Goal: Contribute content: Add original content to the website for others to see

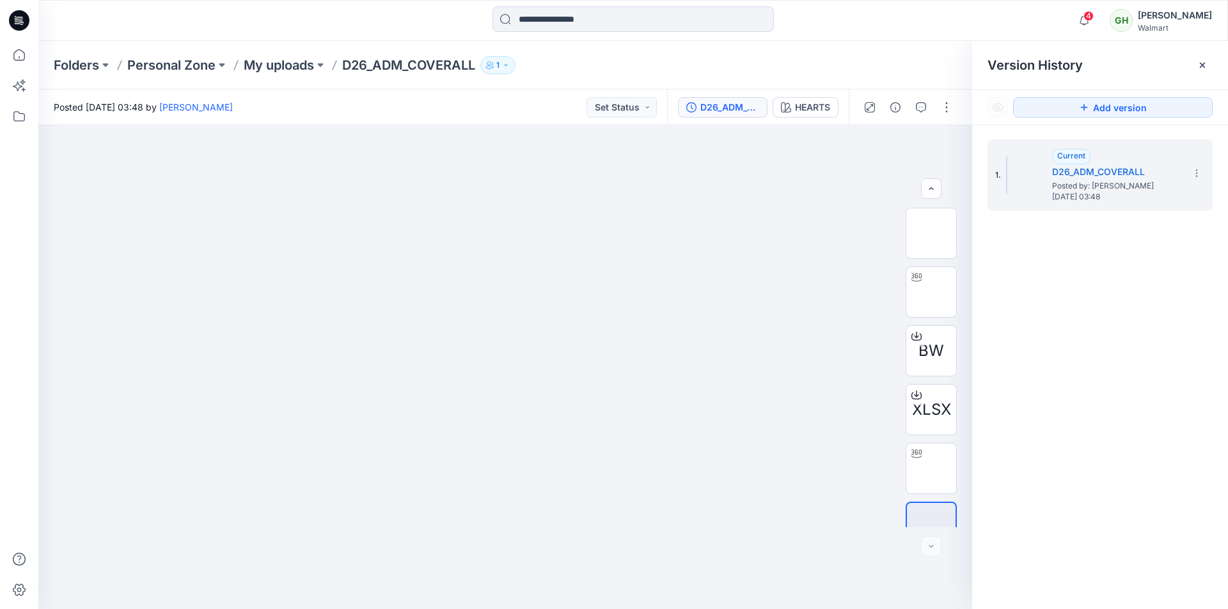
scroll to position [26, 0]
click at [368, 13] on div at bounding box center [633, 20] width 595 height 28
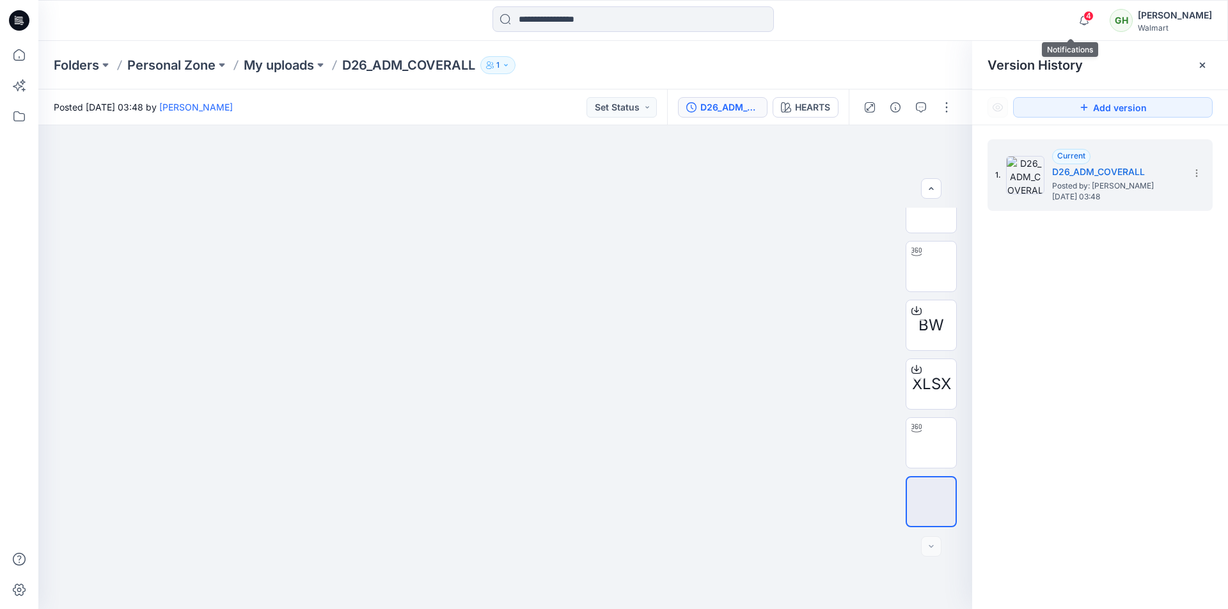
click at [1083, 13] on span "4" at bounding box center [1088, 16] width 10 height 10
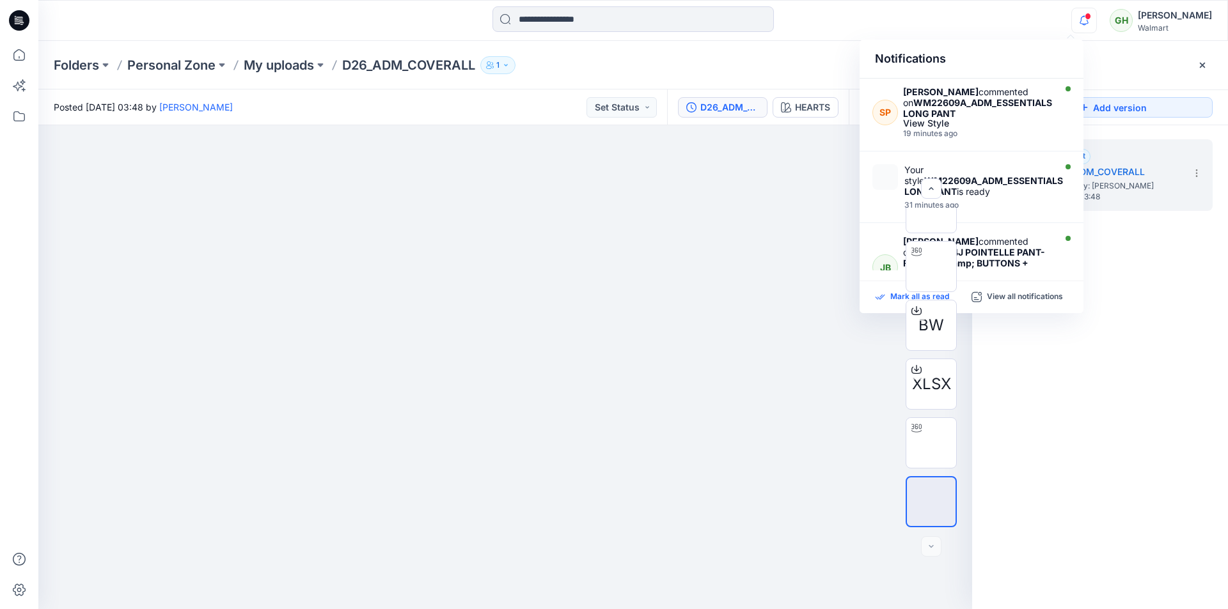
click at [888, 301] on div "Mark all as read" at bounding box center [923, 298] width 97 height 12
click at [805, 36] on div "Notifications SP Suresh Perera commented on WM22609A_ADM_ESSENTIALS LONG PANT V…" at bounding box center [633, 20] width 1190 height 41
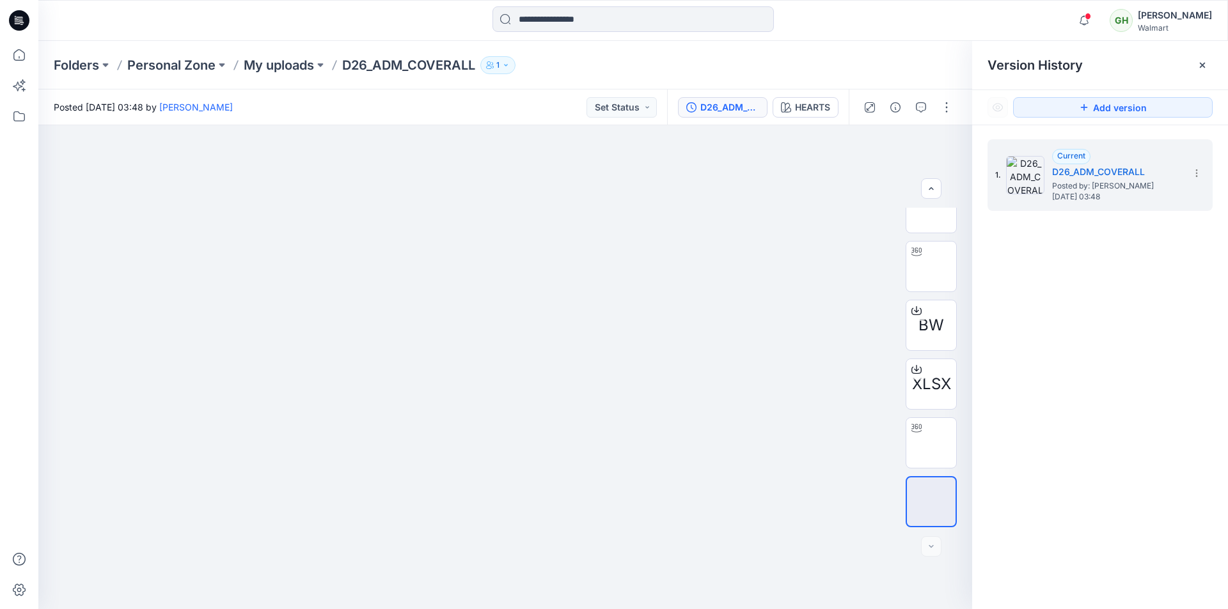
click at [910, 67] on div "Folders Personal Zone My uploads D26_ADM_COVERALL 1" at bounding box center [583, 65] width 1059 height 18
drag, startPoint x: 954, startPoint y: 51, endPoint x: 801, endPoint y: 54, distance: 152.3
click at [952, 51] on div "Folders Personal Zone My uploads D26_ADM_COVERALL 1" at bounding box center [633, 65] width 1190 height 49
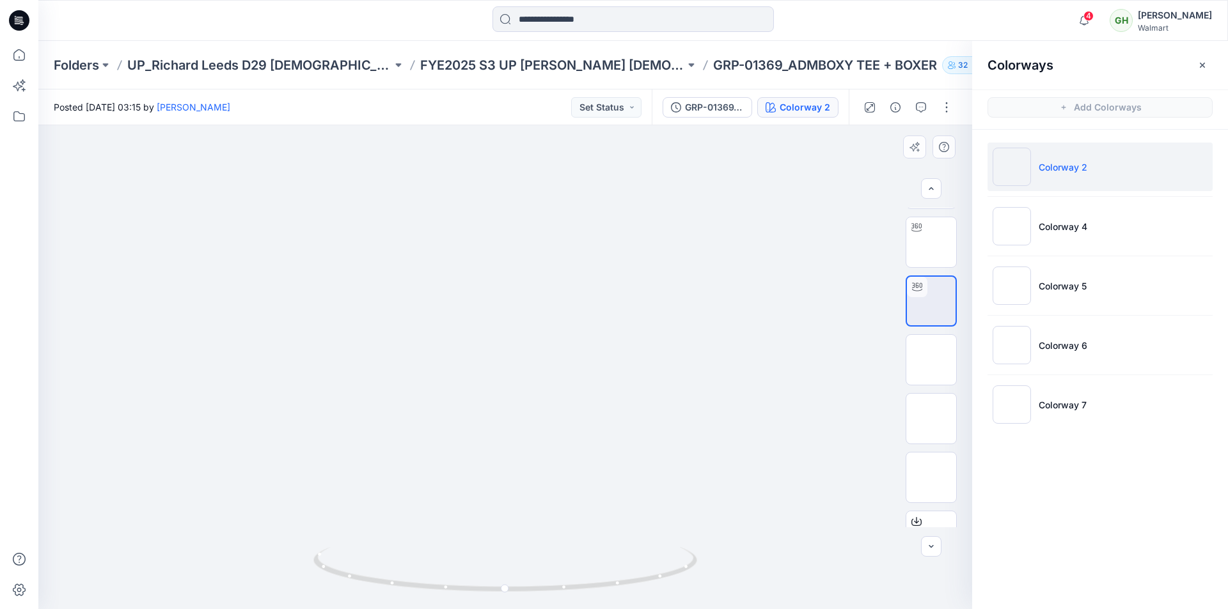
scroll to position [320, 0]
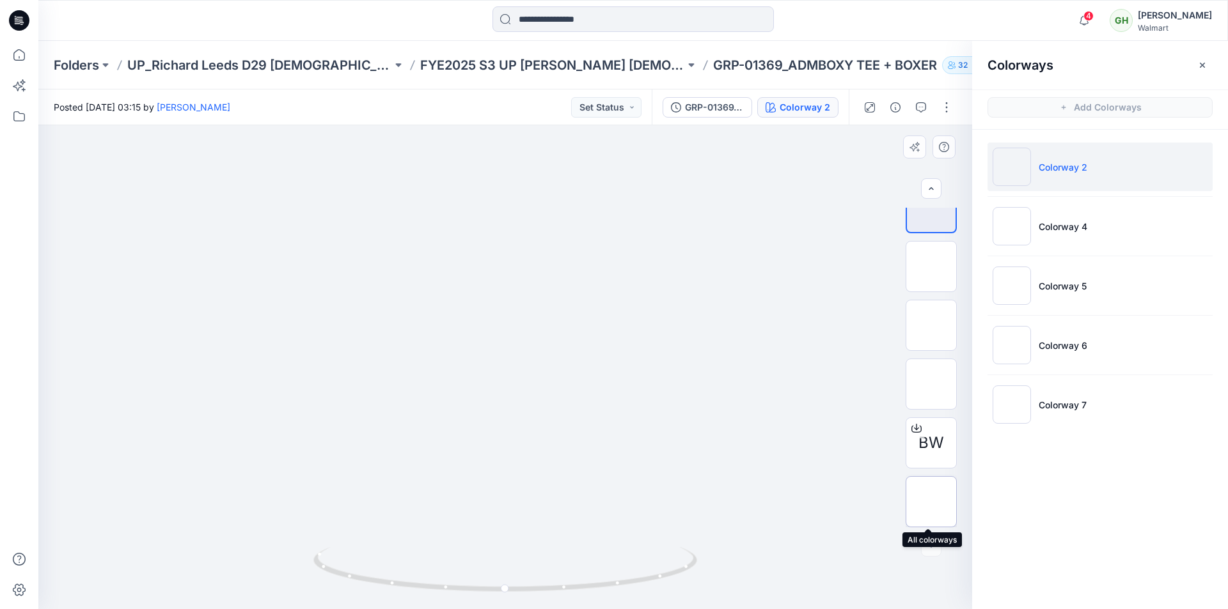
click at [931, 502] on img at bounding box center [931, 502] width 0 height 0
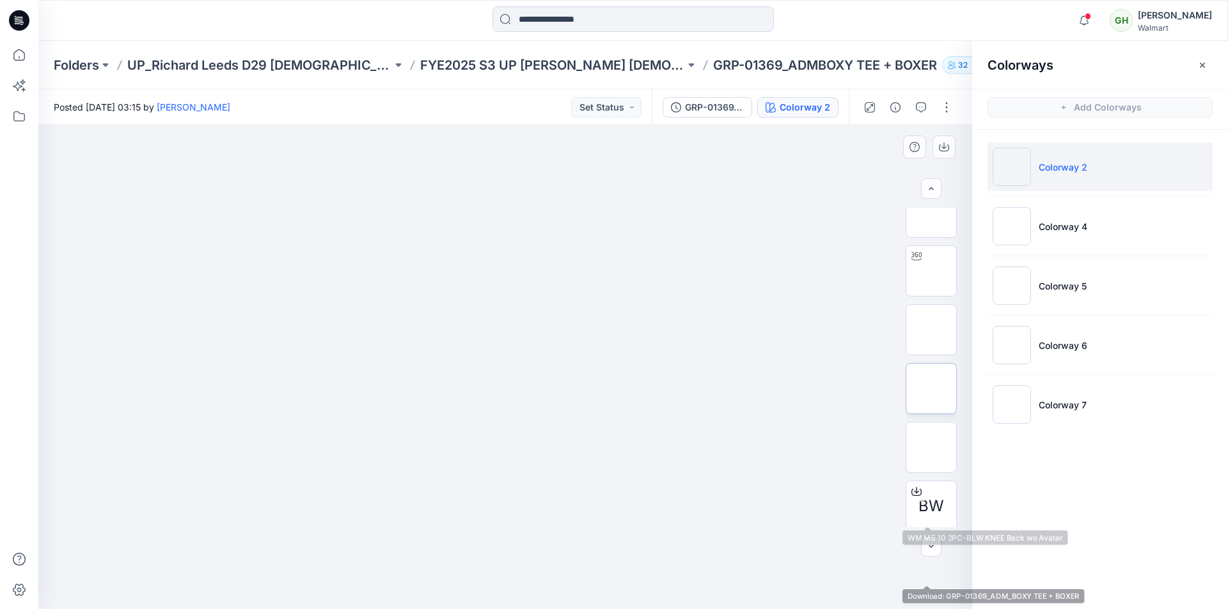
scroll to position [192, 0]
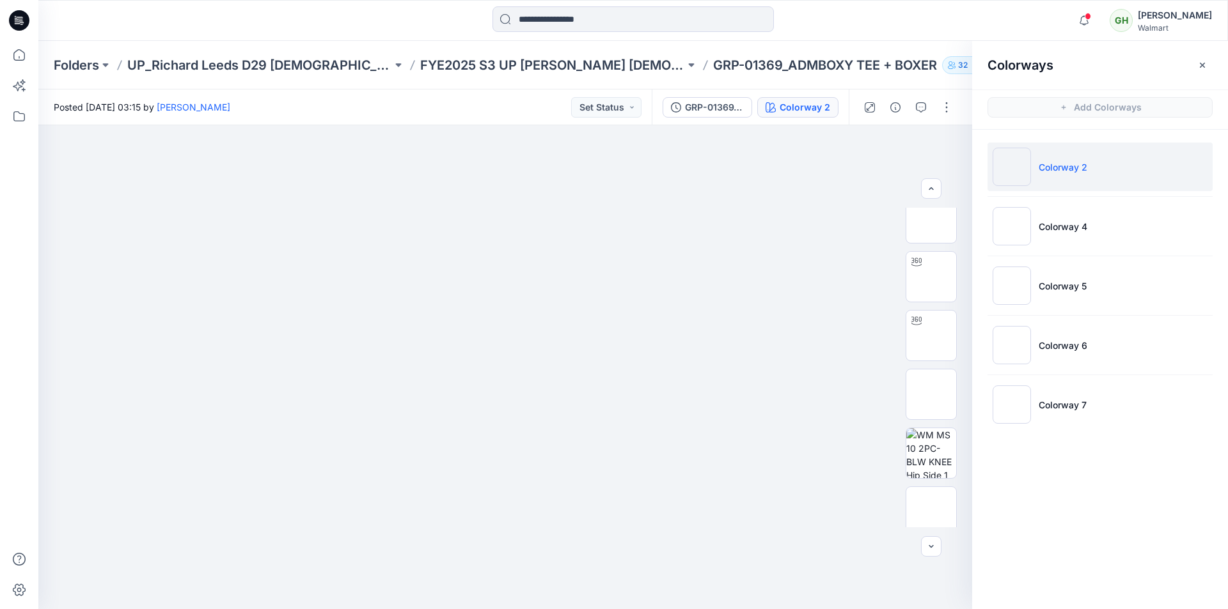
click at [865, 33] on div at bounding box center [633, 20] width 595 height 28
click at [883, 43] on div "Folders UP_Richard Leeds D29 Ladies License Sleep FYE2025 S3 UP Richard Leeds L…" at bounding box center [633, 65] width 1190 height 49
click at [883, 28] on div at bounding box center [633, 20] width 595 height 28
click at [534, 118] on div "Posted Friday, December 01, 2023 03:15 by Suresh Perera Set Status" at bounding box center [344, 107] width 613 height 35
drag, startPoint x: 403, startPoint y: 26, endPoint x: 768, endPoint y: 8, distance: 365.6
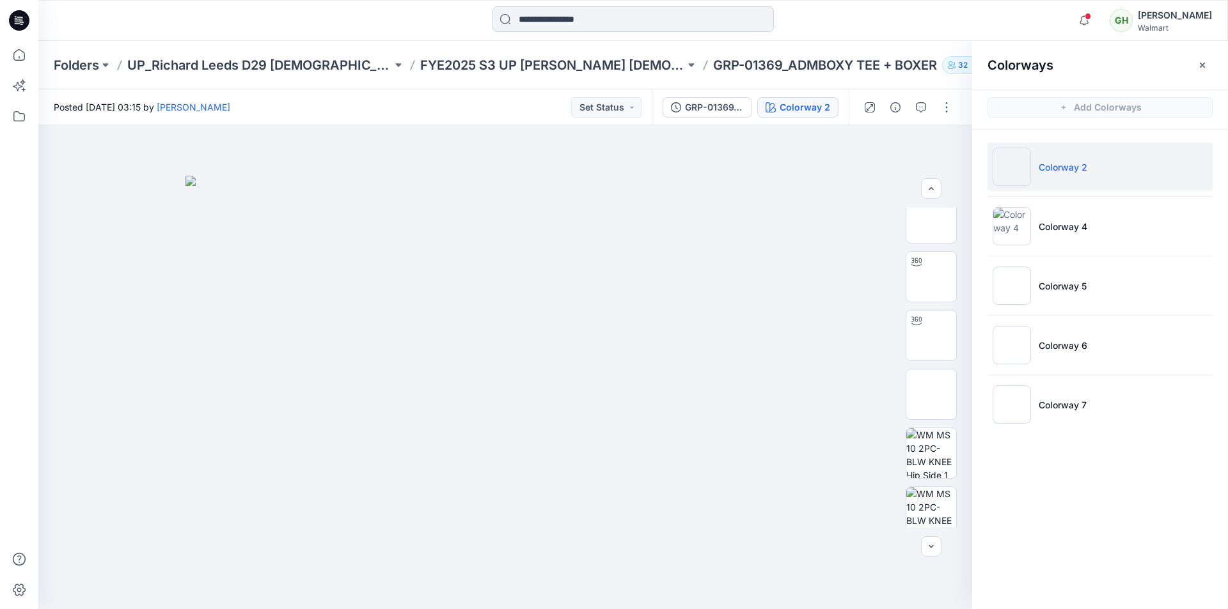
click at [406, 25] on div at bounding box center [633, 20] width 595 height 28
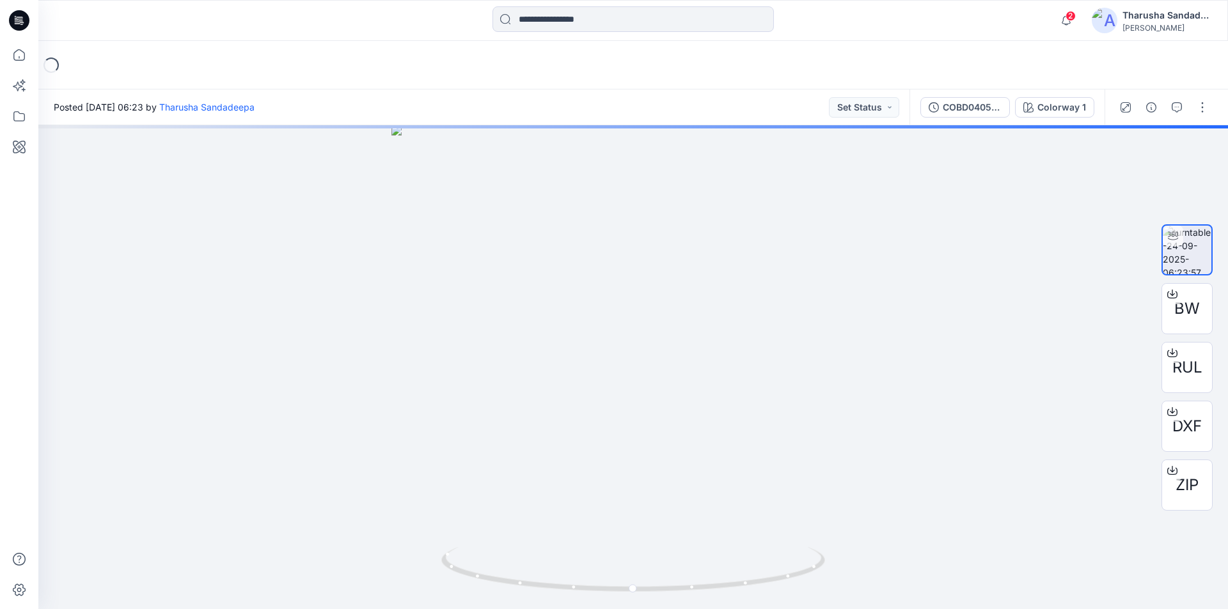
click at [25, 31] on icon at bounding box center [19, 20] width 20 height 41
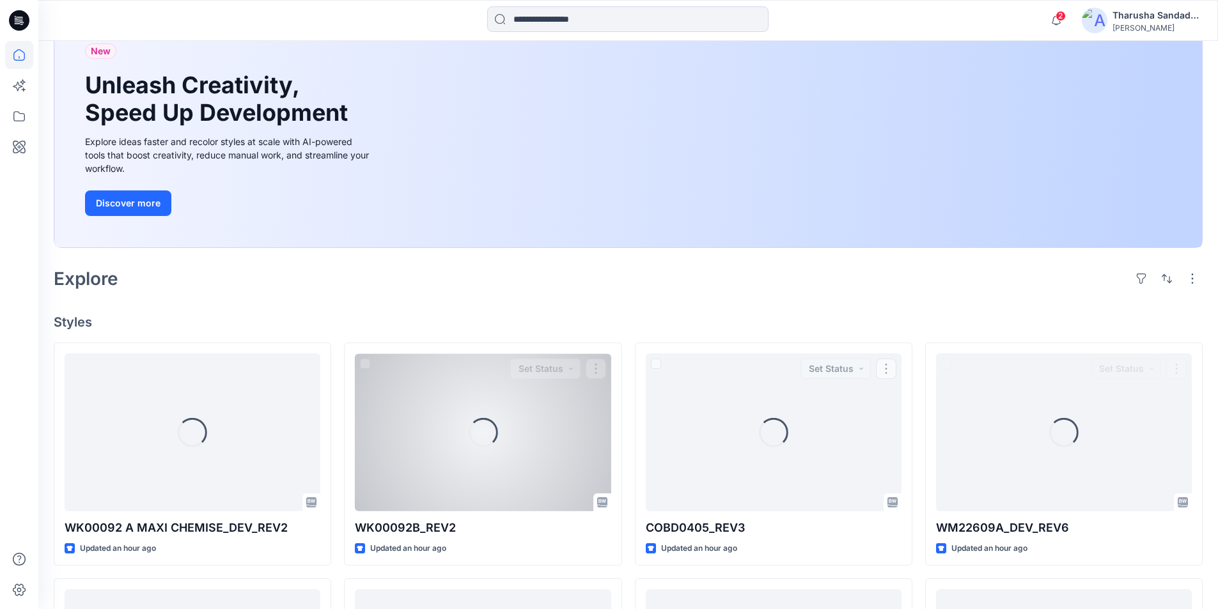
scroll to position [384, 0]
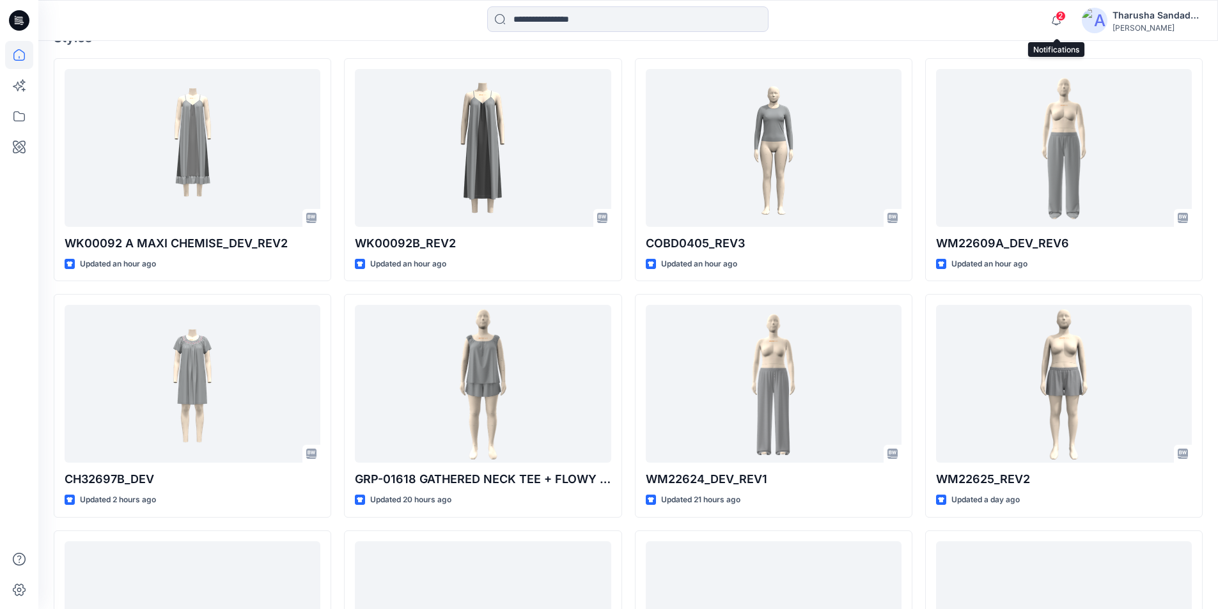
click at [1062, 13] on span "2" at bounding box center [1061, 16] width 10 height 10
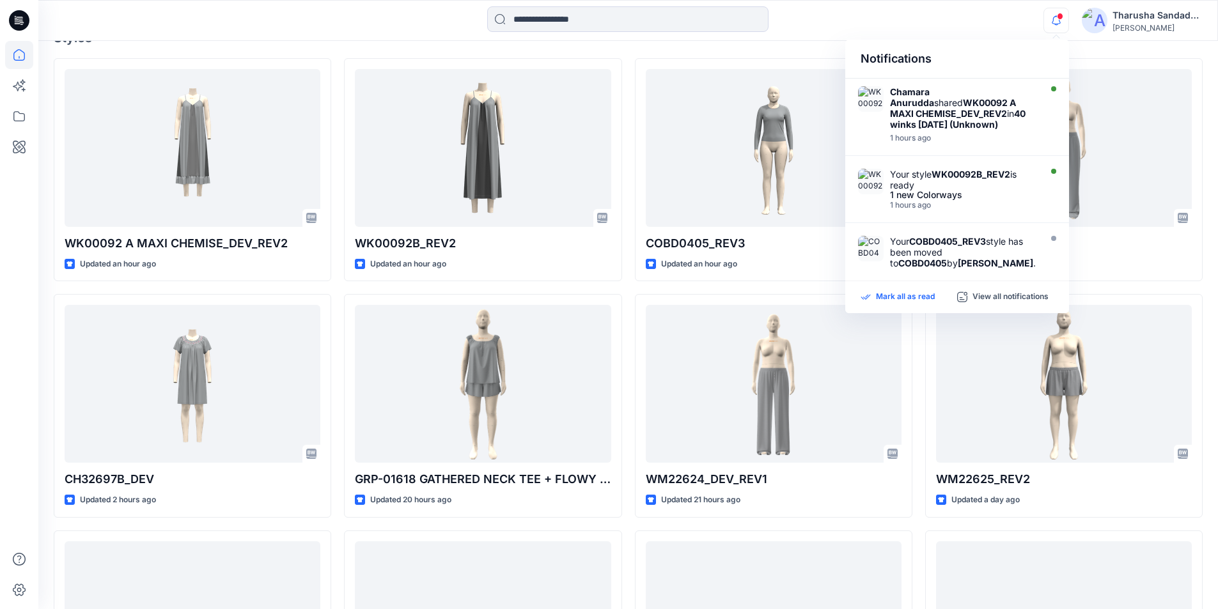
click at [892, 296] on p "Mark all as read" at bounding box center [905, 298] width 59 height 12
click at [383, 31] on div at bounding box center [628, 20] width 590 height 28
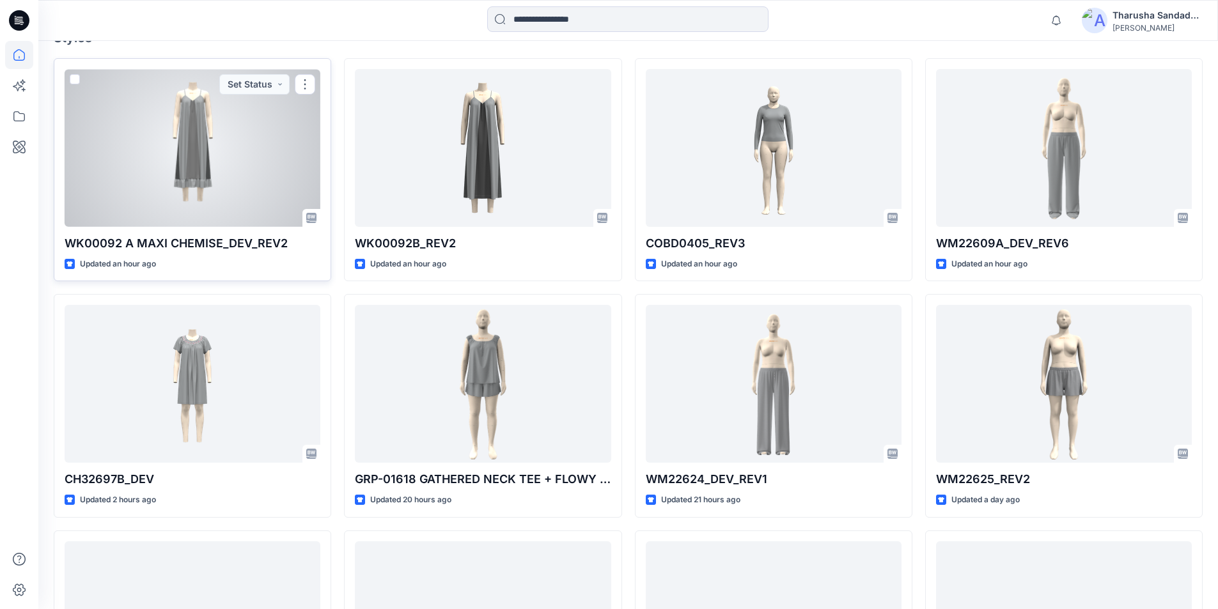
scroll to position [320, 0]
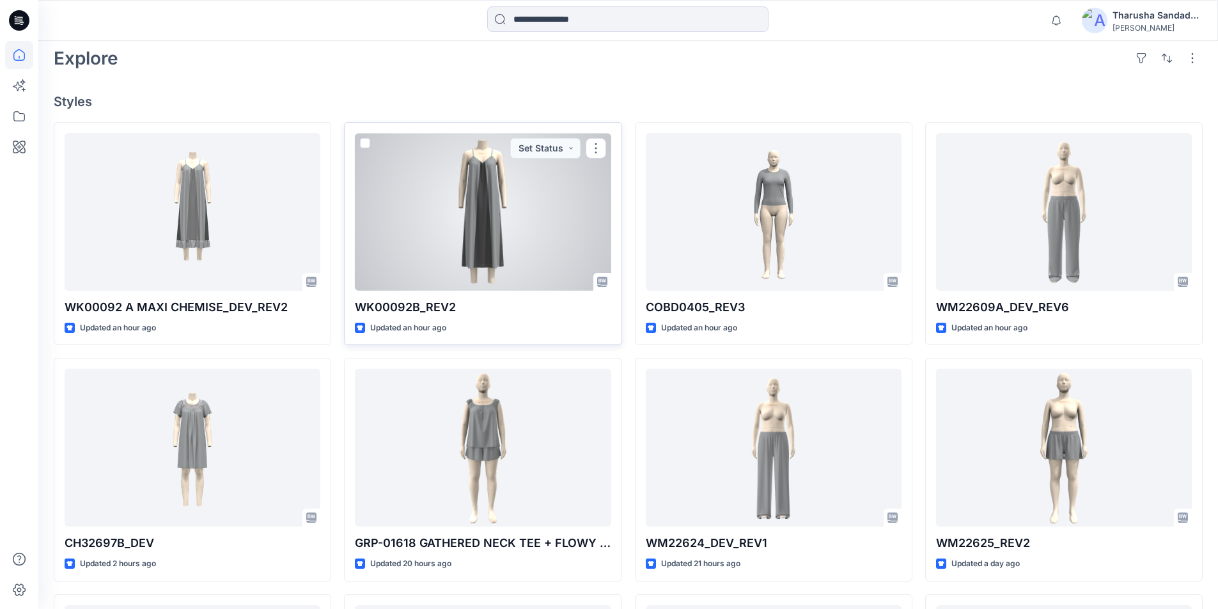
click at [487, 238] on div at bounding box center [483, 212] width 256 height 158
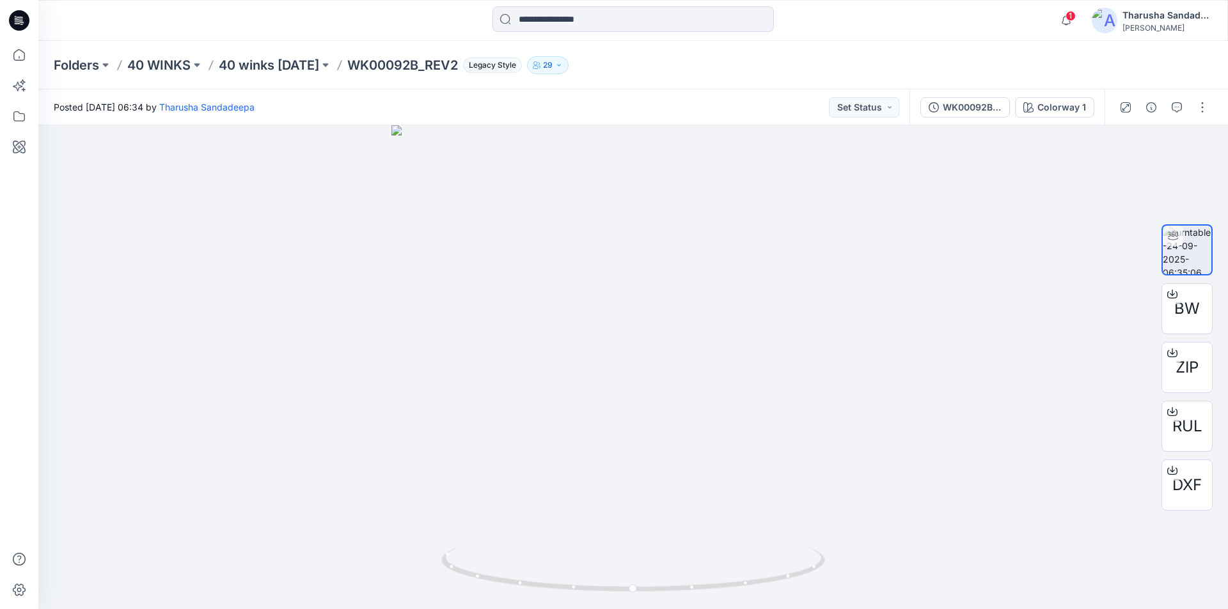
click at [23, 26] on icon at bounding box center [19, 20] width 20 height 20
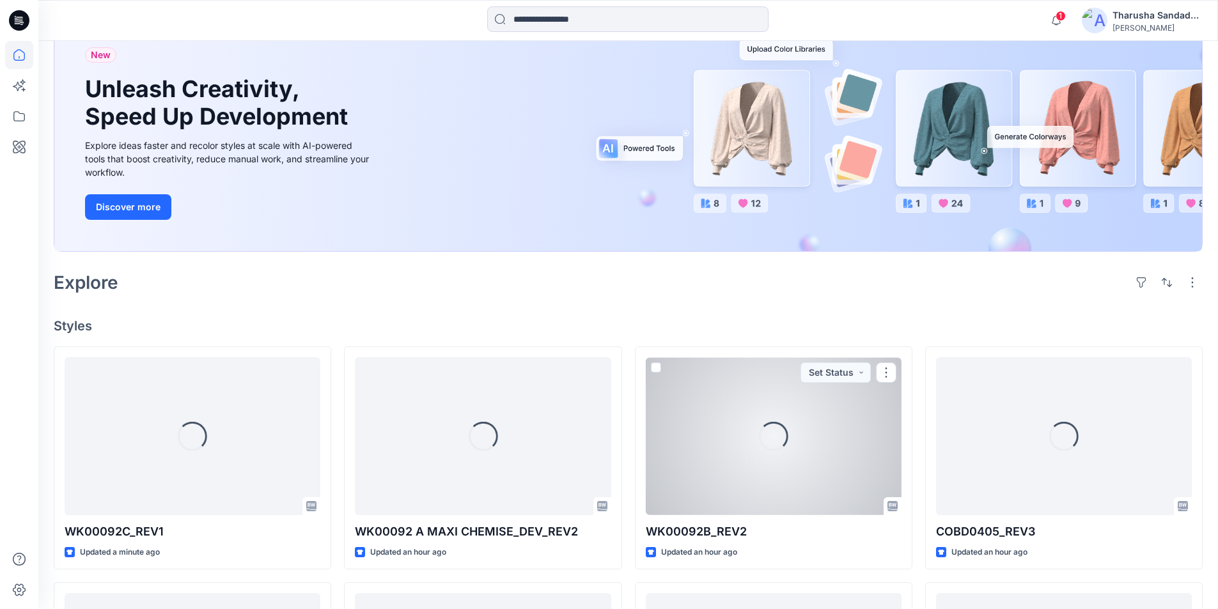
scroll to position [256, 0]
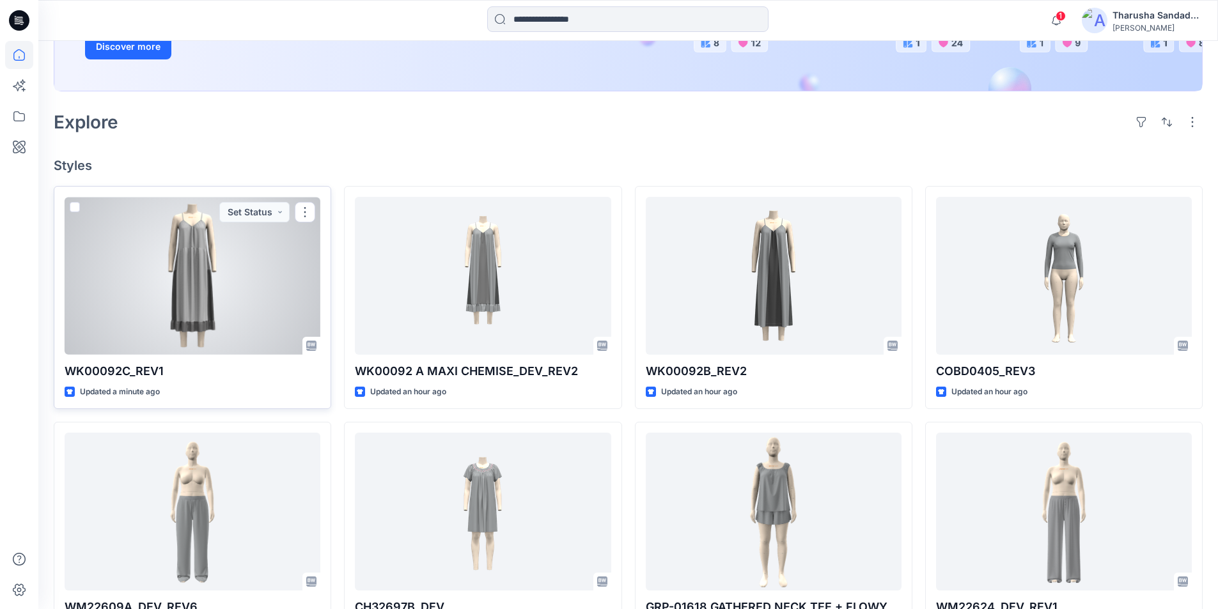
click at [217, 283] on div at bounding box center [193, 276] width 256 height 158
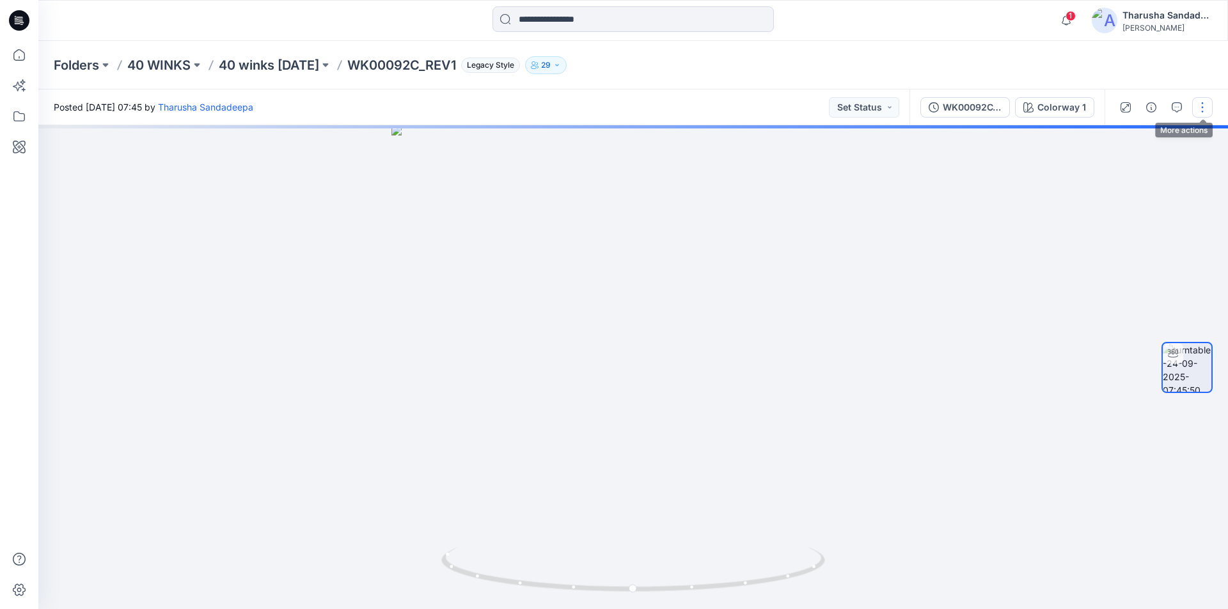
click at [1206, 107] on button "button" at bounding box center [1202, 107] width 20 height 20
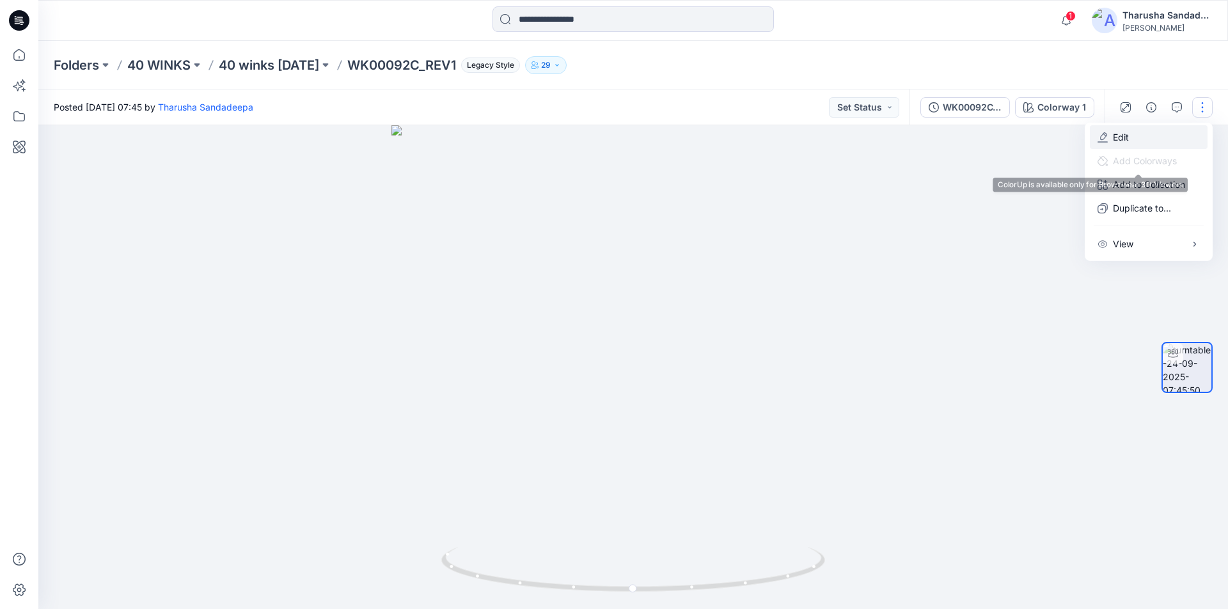
click at [1145, 141] on button "Edit" at bounding box center [1149, 137] width 118 height 24
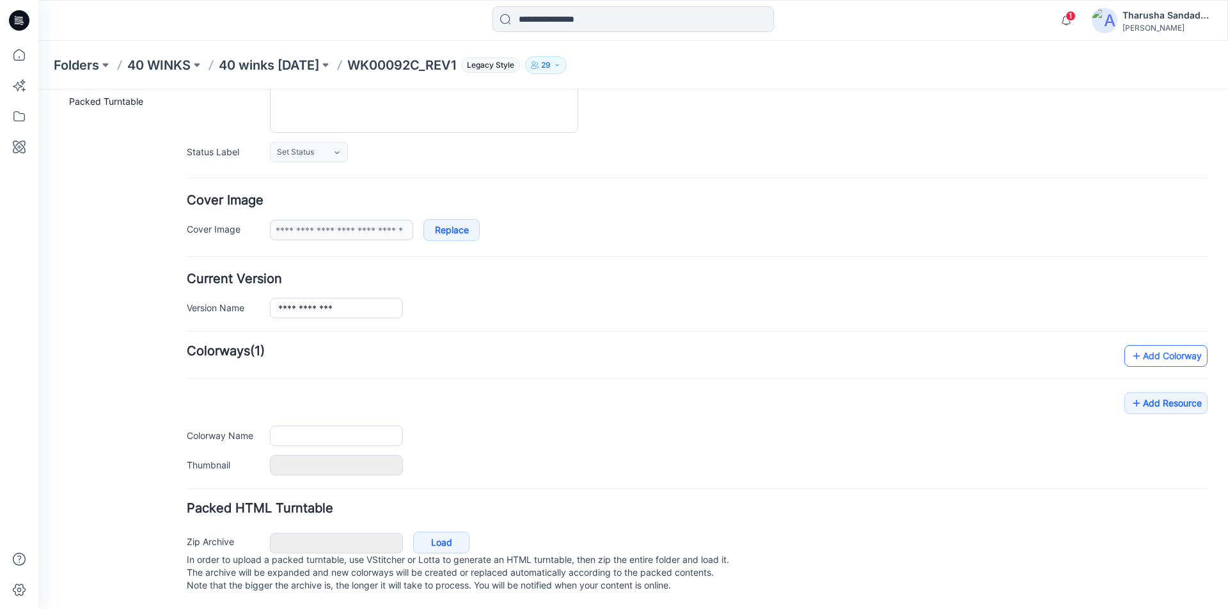
type input "**********"
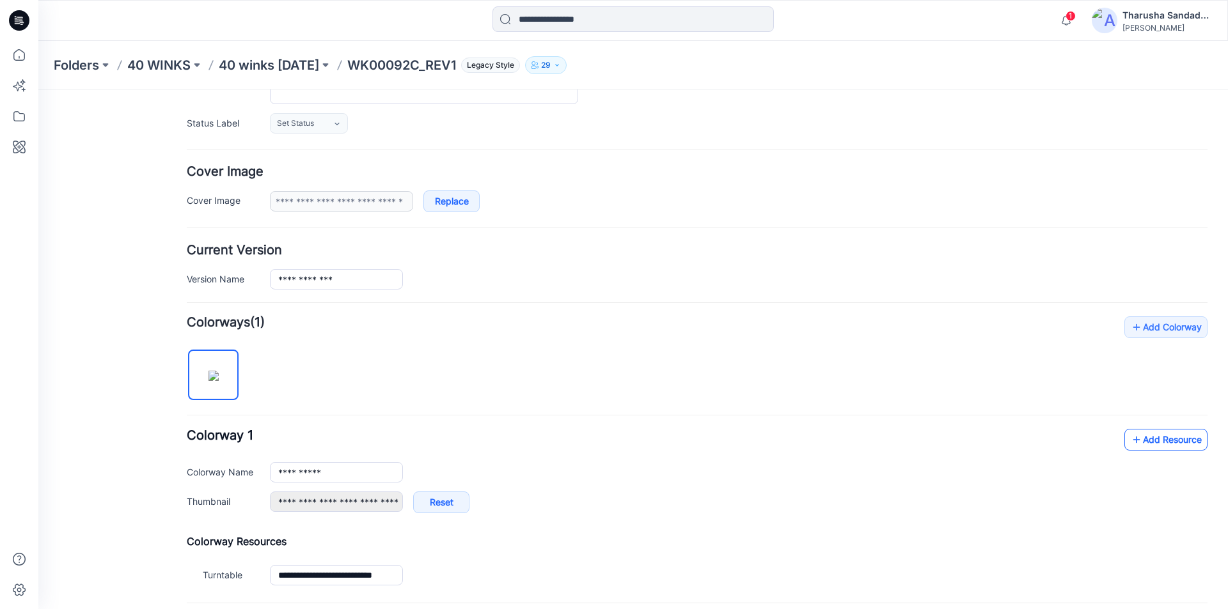
click at [1135, 444] on link "Add Resource" at bounding box center [1165, 440] width 83 height 22
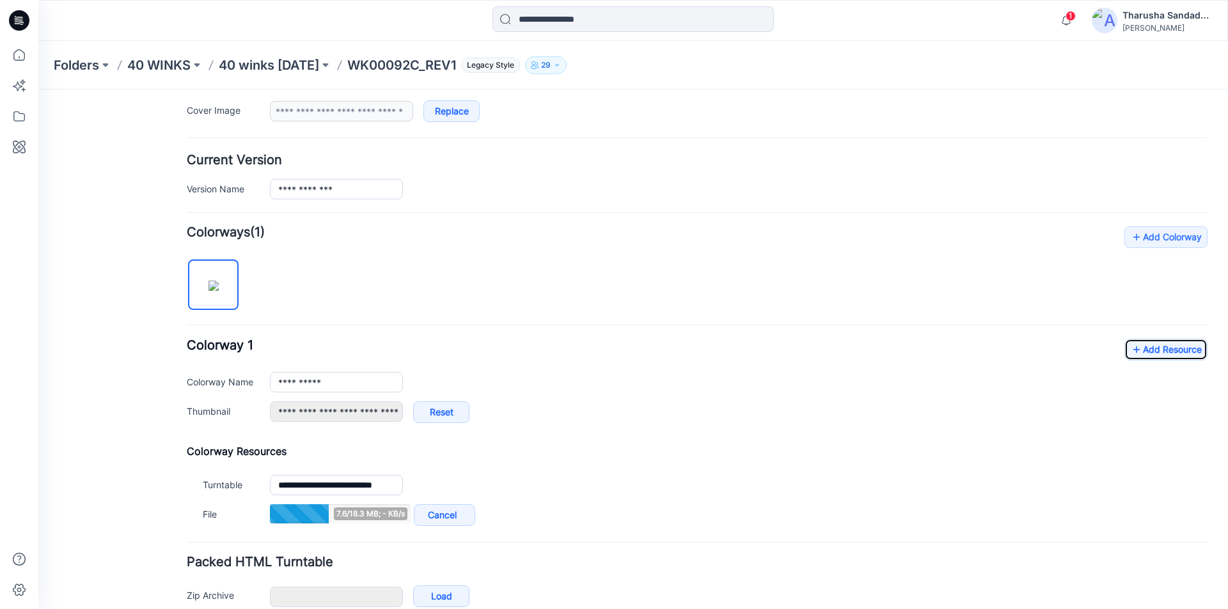
scroll to position [329, 0]
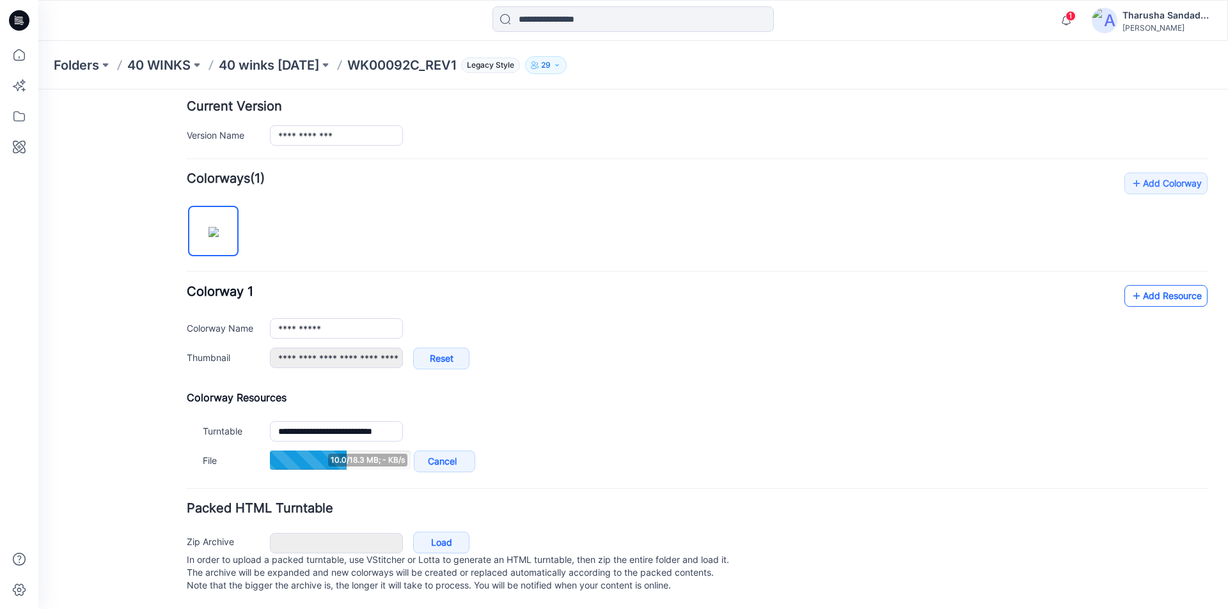
click at [1159, 285] on link "Add Resource" at bounding box center [1165, 296] width 83 height 22
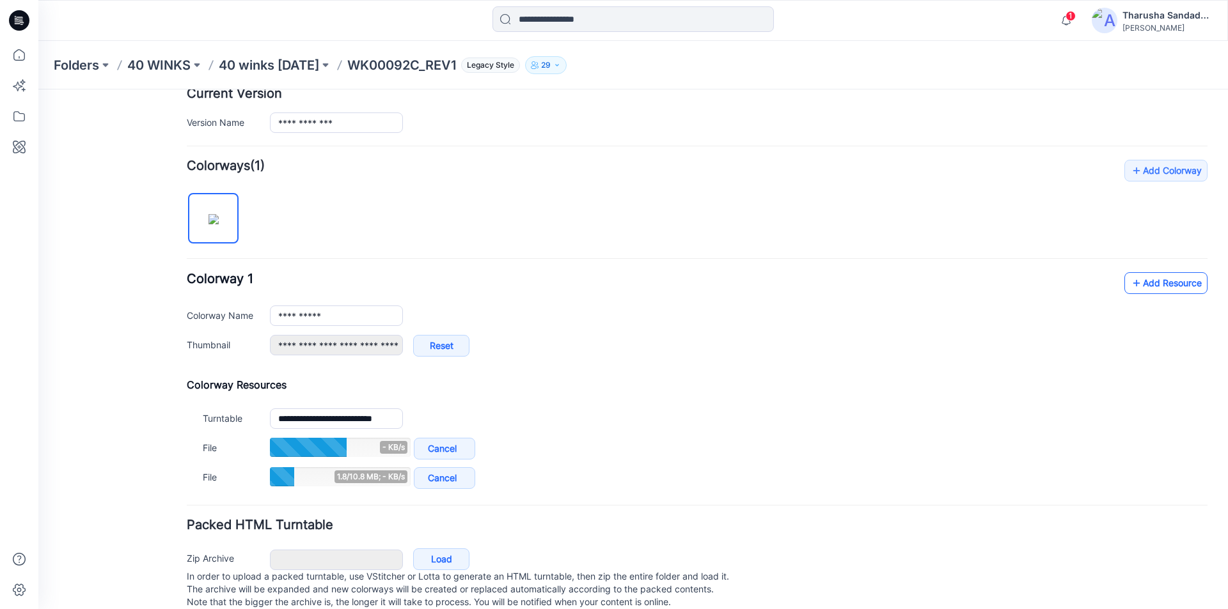
click at [1165, 287] on link "Add Resource" at bounding box center [1165, 283] width 83 height 22
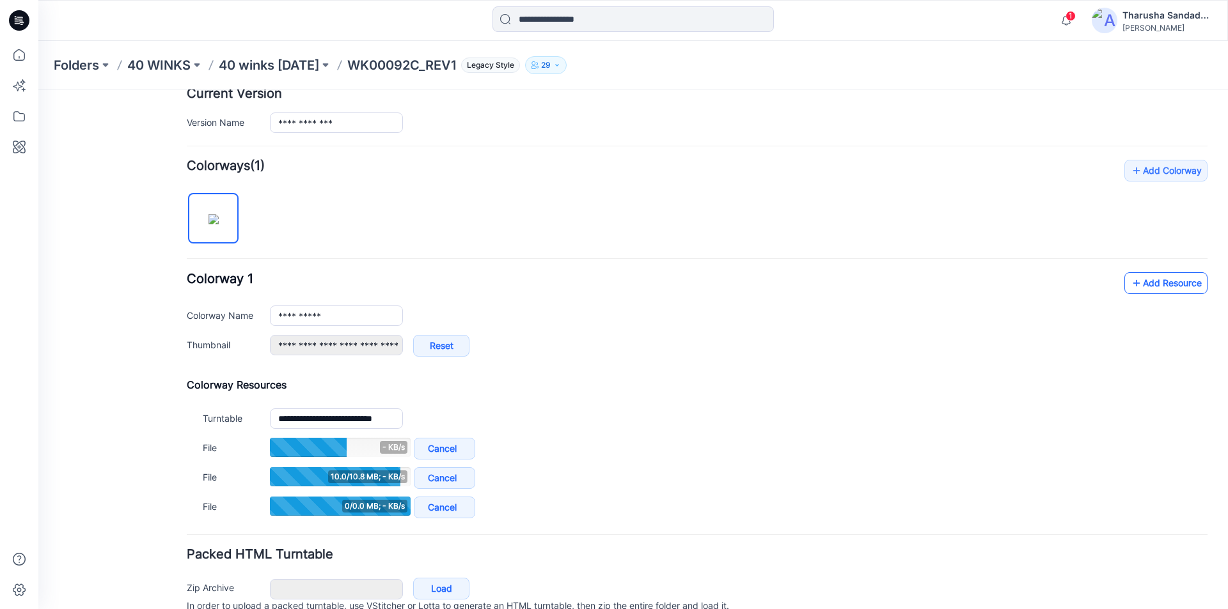
click at [1130, 287] on icon at bounding box center [1136, 283] width 13 height 20
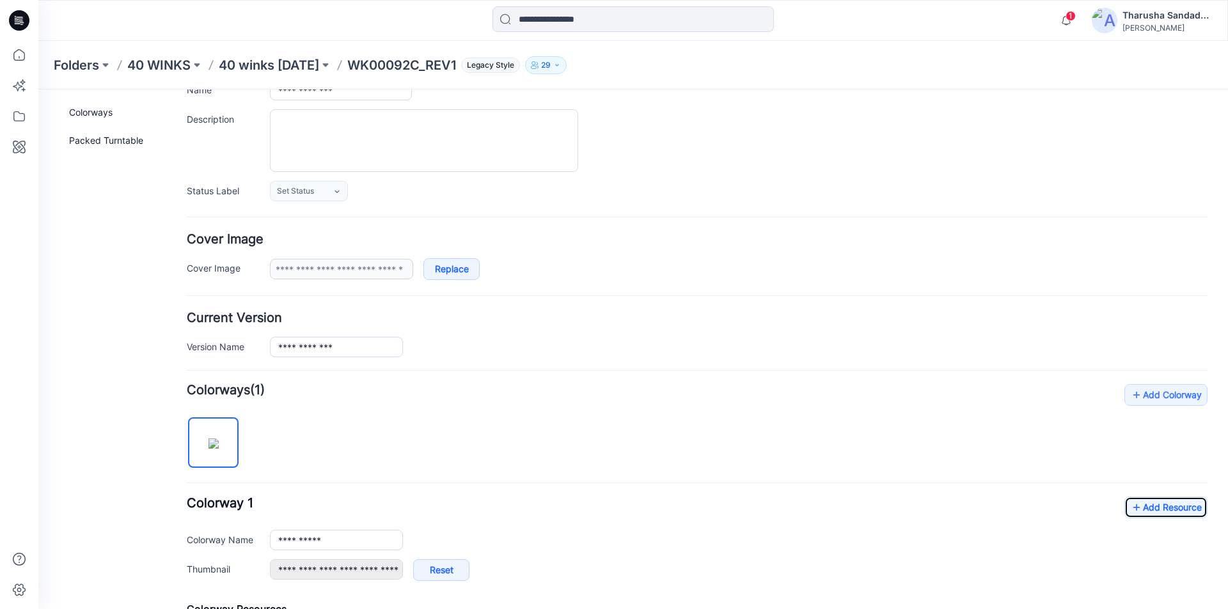
scroll to position [0, 0]
